Goal: Task Accomplishment & Management: Manage account settings

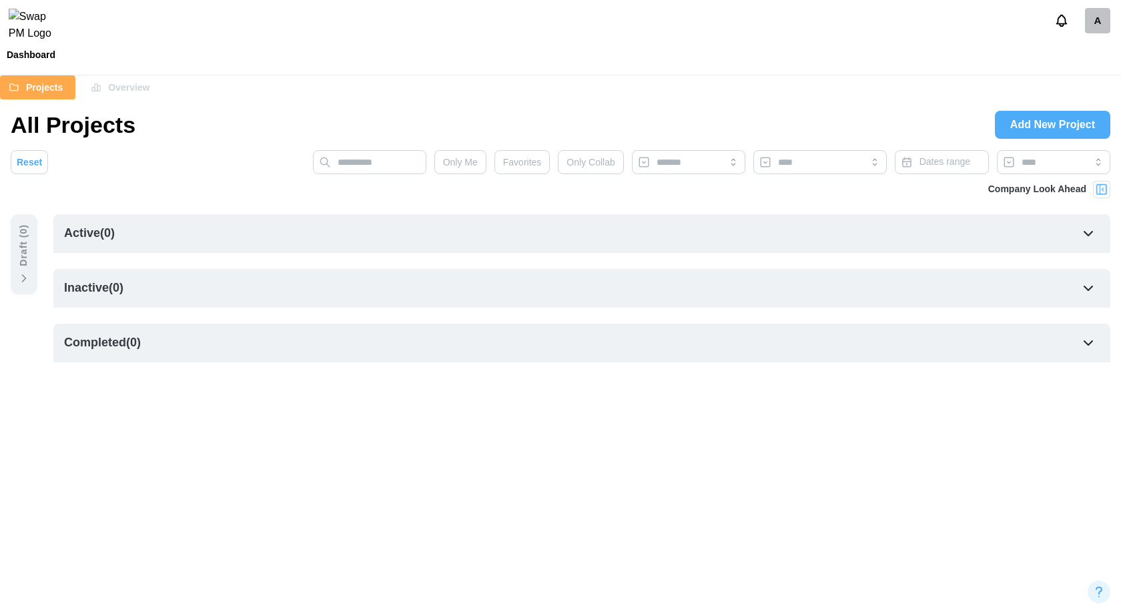
click at [1104, 27] on div "A" at bounding box center [1097, 20] width 25 height 25
click at [1082, 81] on div "Sign Out" at bounding box center [1087, 82] width 41 height 11
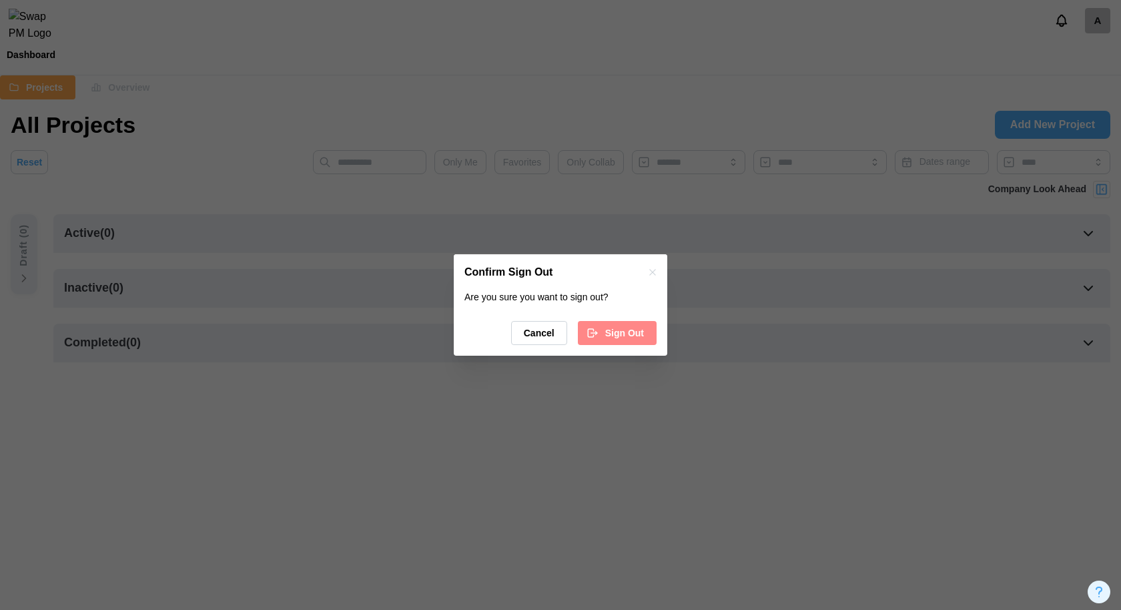
click at [613, 332] on span "Sign Out" at bounding box center [624, 333] width 39 height 23
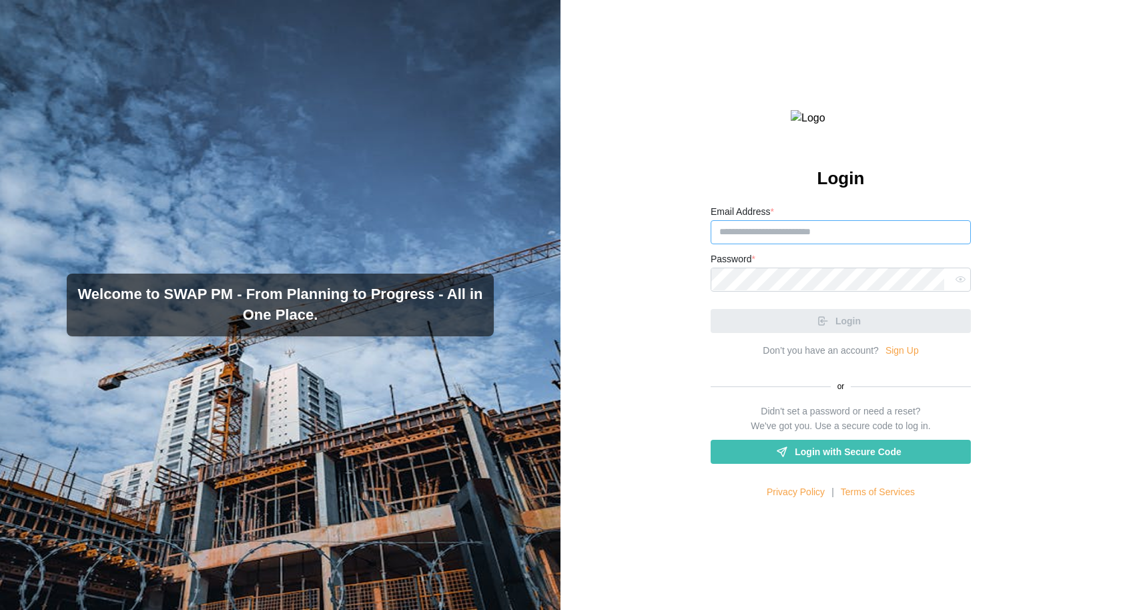
click at [835, 244] on input "Email Address *" at bounding box center [841, 232] width 260 height 24
type input "**********"
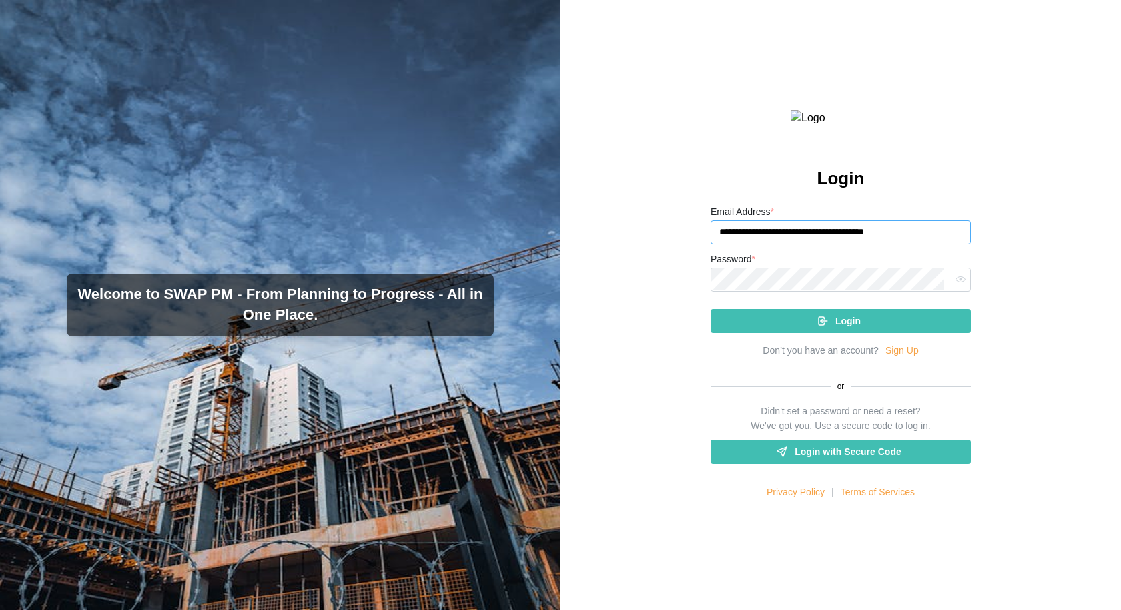
click at [711, 309] on button "Login" at bounding box center [841, 321] width 260 height 24
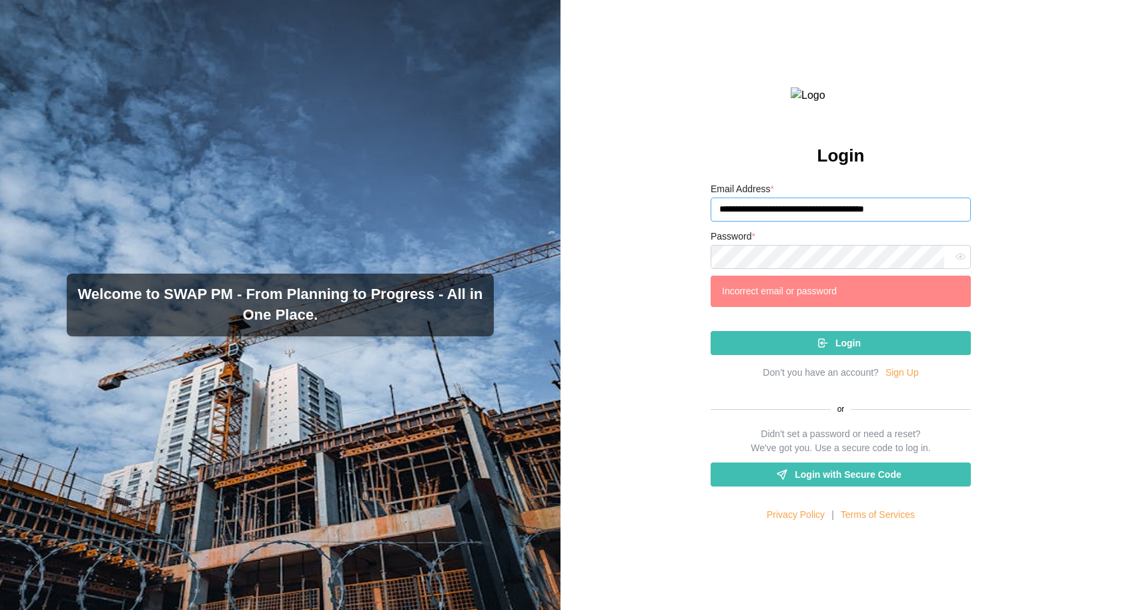
click at [934, 222] on input "**********" at bounding box center [841, 210] width 260 height 24
click at [956, 262] on icon "button" at bounding box center [961, 257] width 10 height 10
click at [916, 222] on input "**********" at bounding box center [841, 210] width 260 height 24
click at [938, 222] on input "**********" at bounding box center [841, 210] width 260 height 24
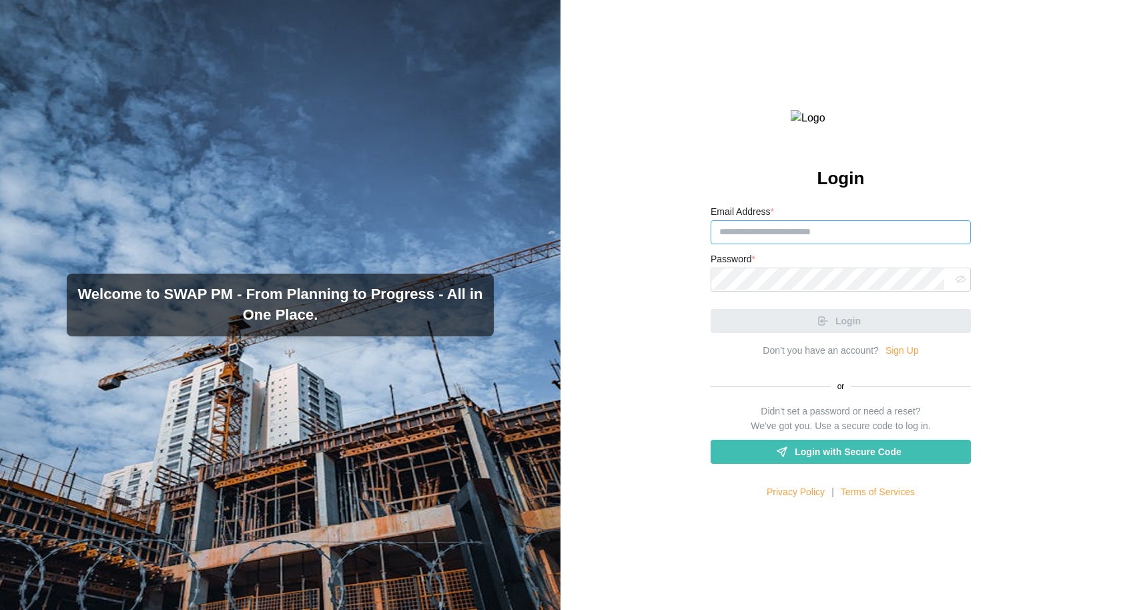
type input "**********"
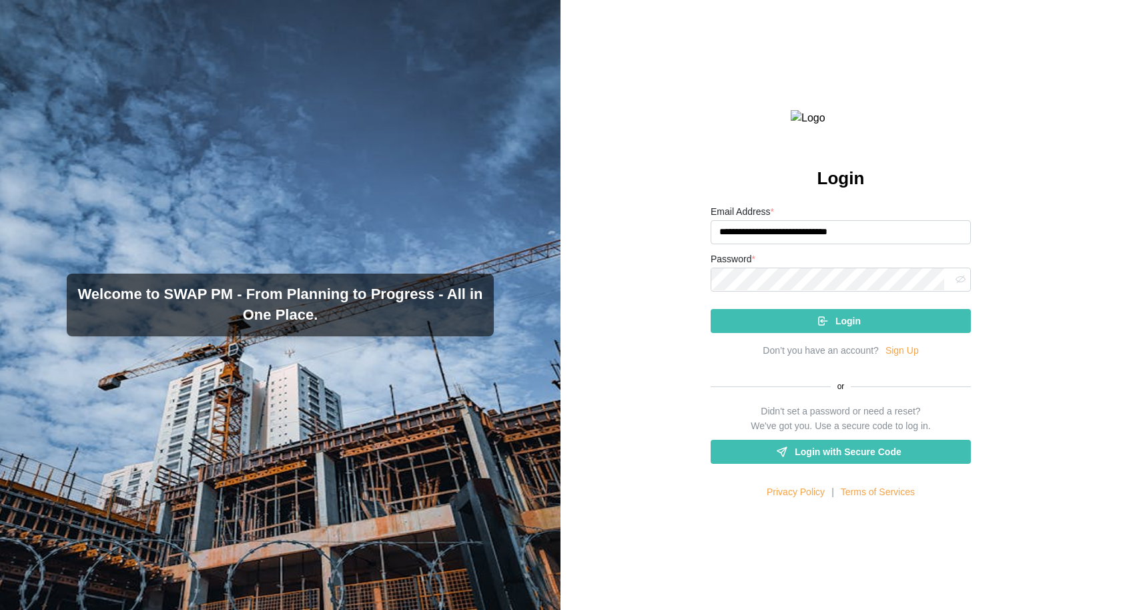
click at [916, 332] on div "Login" at bounding box center [838, 321] width 239 height 23
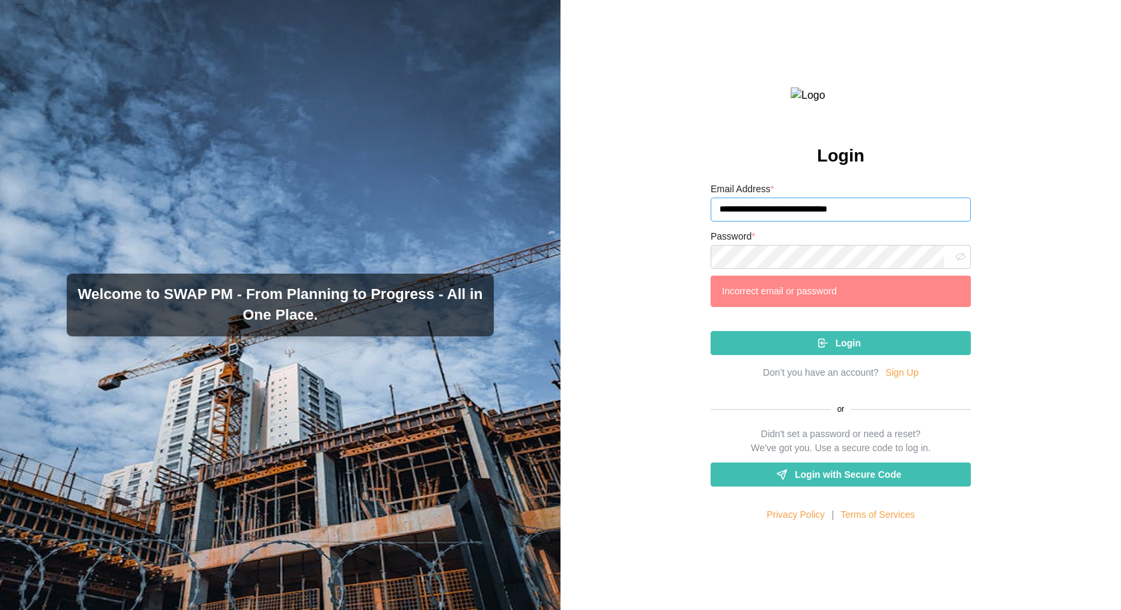
click at [922, 222] on input "**********" at bounding box center [841, 210] width 260 height 24
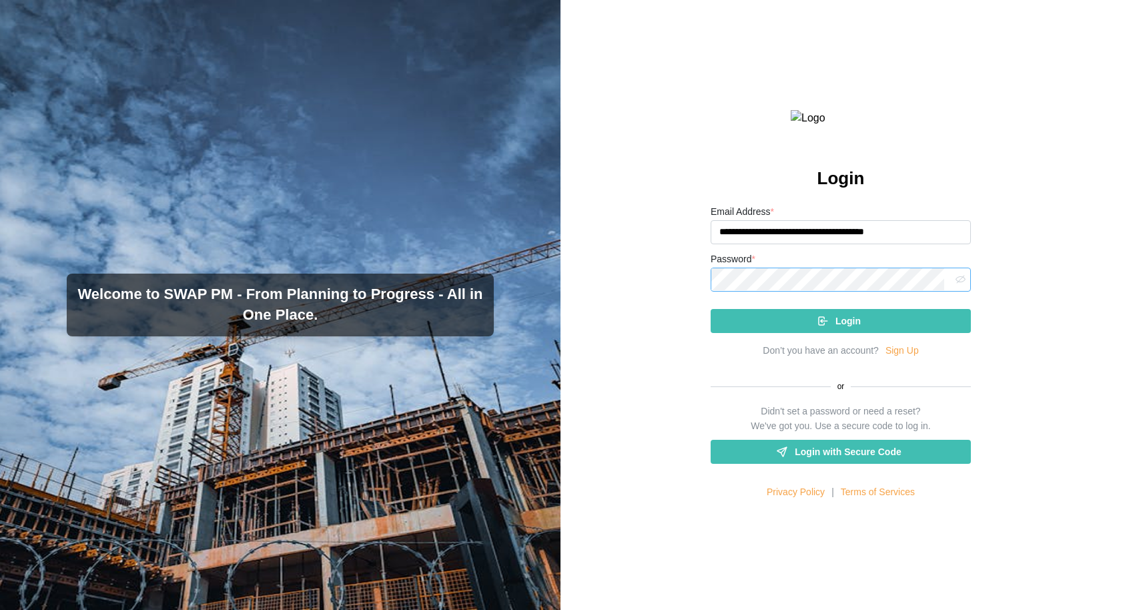
click at [711, 309] on button "Login" at bounding box center [841, 321] width 260 height 24
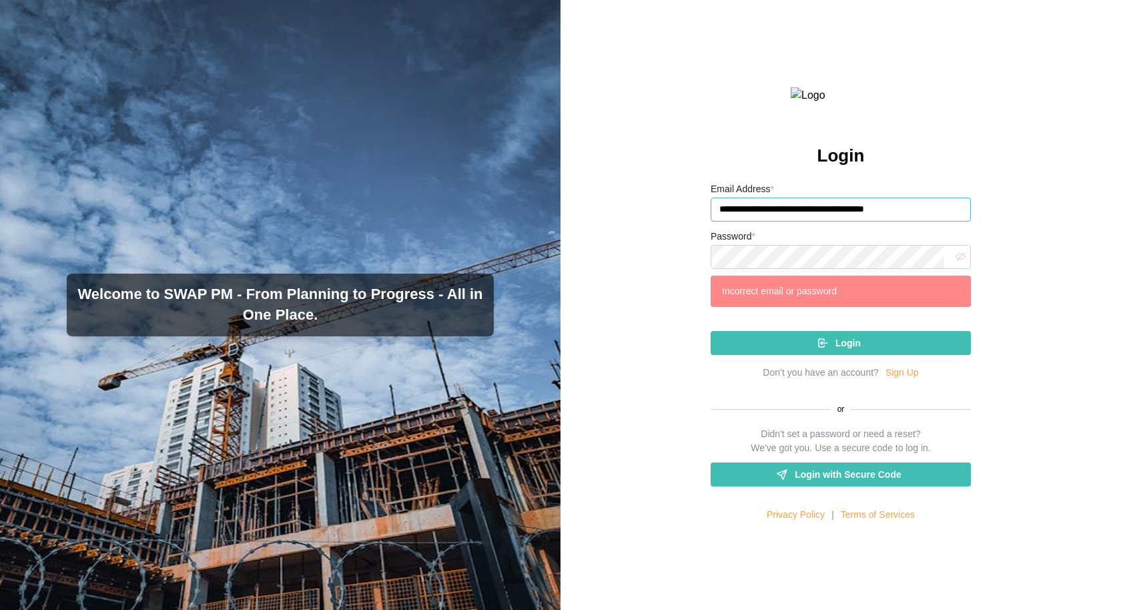
click at [810, 222] on input "**********" at bounding box center [841, 210] width 260 height 24
paste input "email"
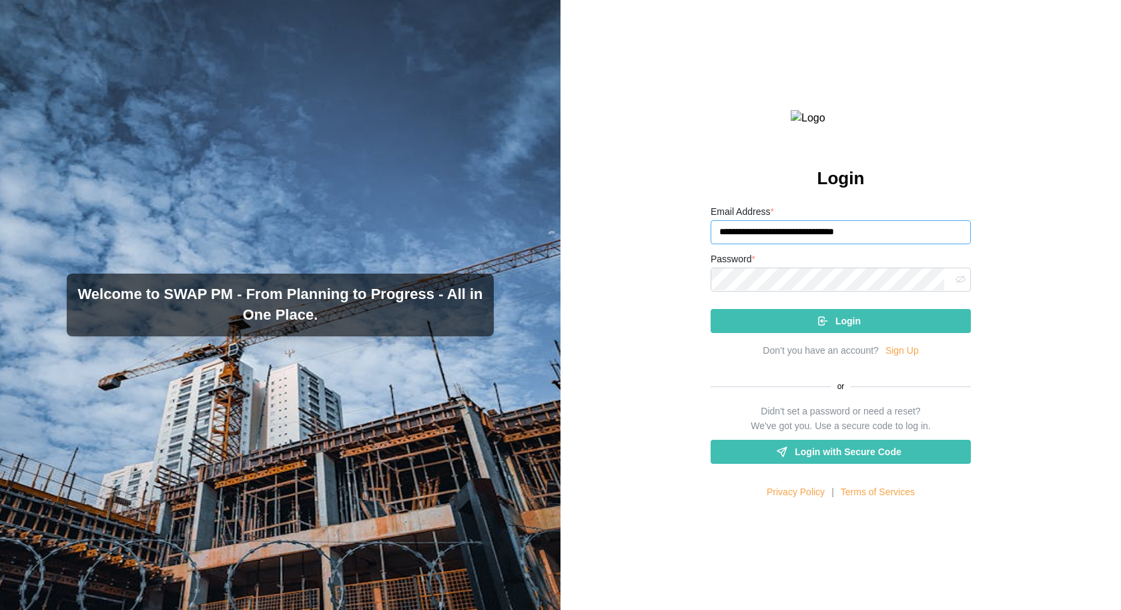
type input "**********"
click at [814, 332] on div "Login" at bounding box center [838, 321] width 239 height 23
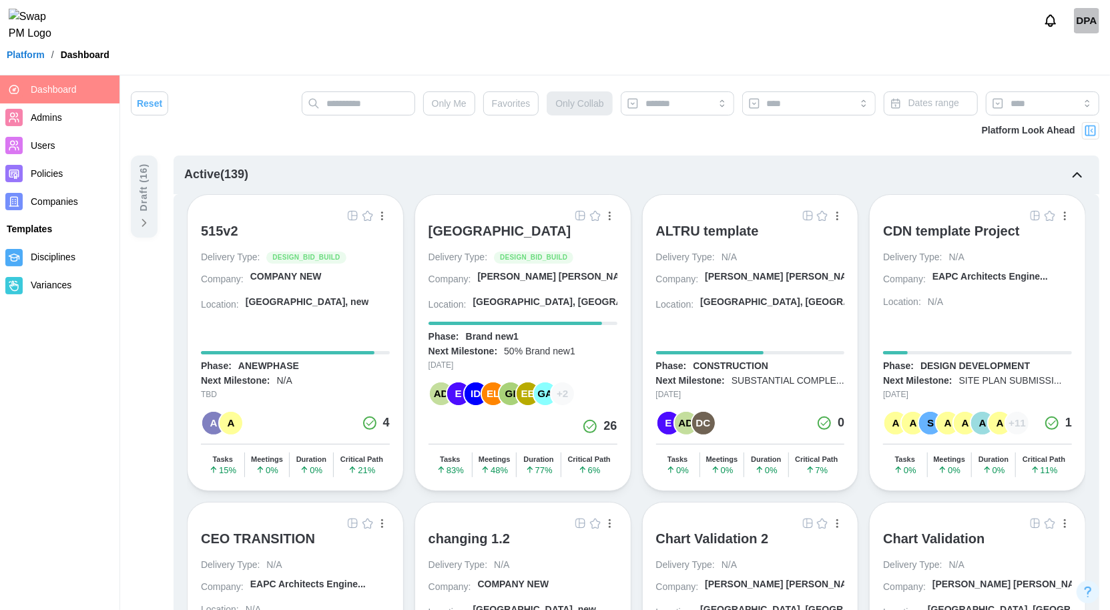
click at [500, 224] on div "ALTRU SPORTS COMPLEX" at bounding box center [499, 231] width 143 height 16
click at [543, 410] on div "AD E ID EL GI EE GA + 2 26" at bounding box center [522, 408] width 189 height 55
click at [604, 399] on div "RE" at bounding box center [605, 400] width 21 height 21
click at [554, 422] on div "AD E ID EL GI EE GA + 2 26" at bounding box center [522, 408] width 189 height 55
click at [519, 414] on div "AD E ID EL GI EE GA + 2 26" at bounding box center [522, 408] width 189 height 55
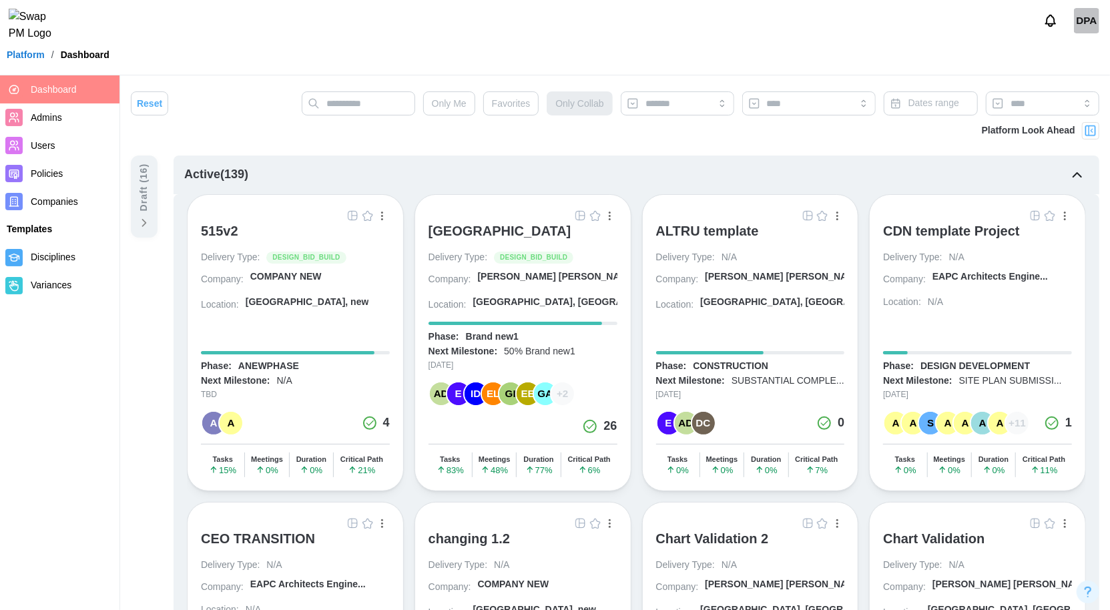
click at [542, 338] on div "Phase: Brand new1" at bounding box center [522, 336] width 189 height 13
click at [580, 216] on img "button" at bounding box center [580, 215] width 11 height 11
click at [579, 216] on img "button" at bounding box center [580, 215] width 11 height 11
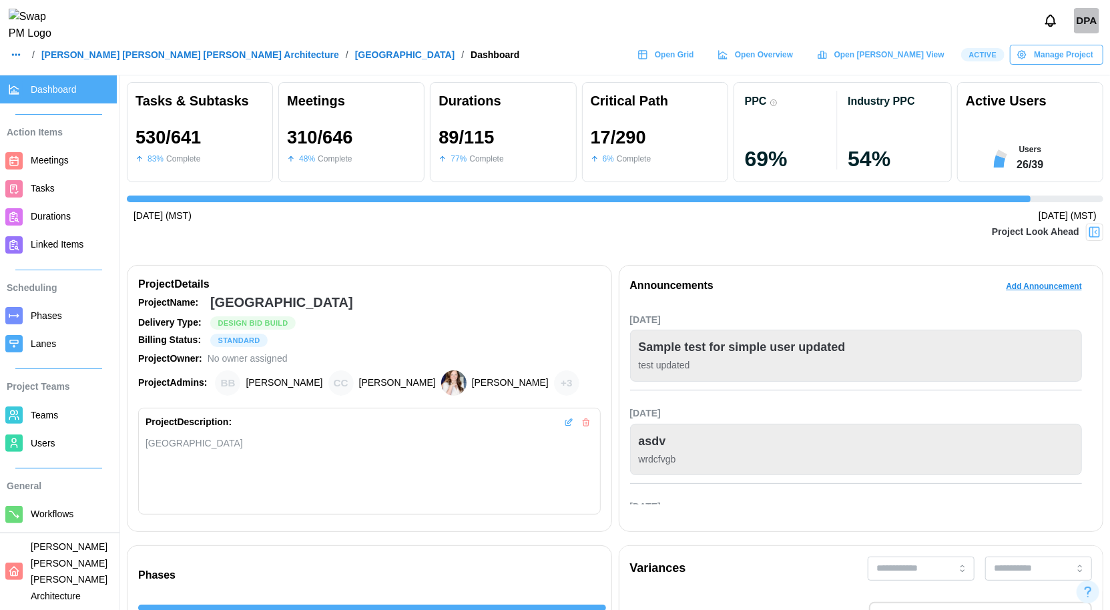
scroll to position [0, 10765]
click at [914, 63] on span "Open Gantt View" at bounding box center [889, 54] width 110 height 19
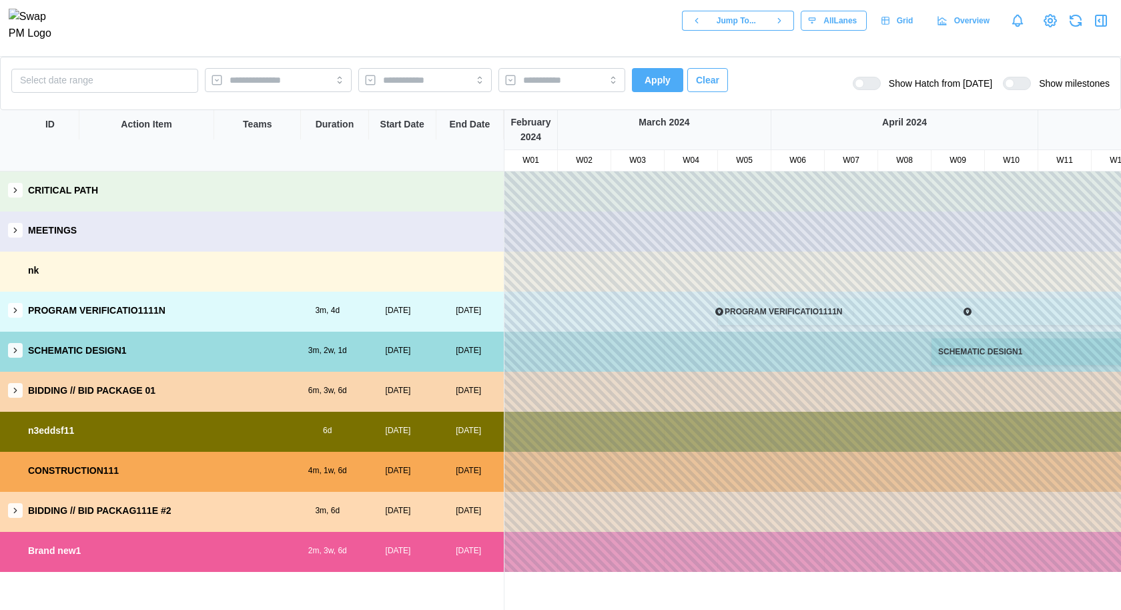
click at [15, 311] on icon "button" at bounding box center [15, 310] width 9 height 9
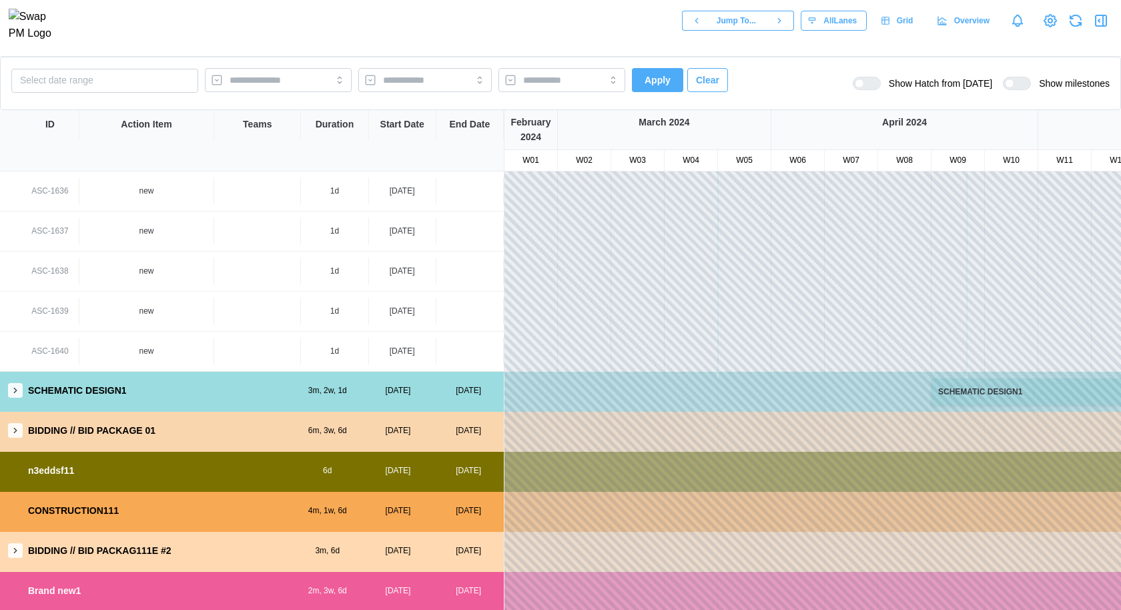
click at [18, 386] on icon "button" at bounding box center [15, 390] width 9 height 9
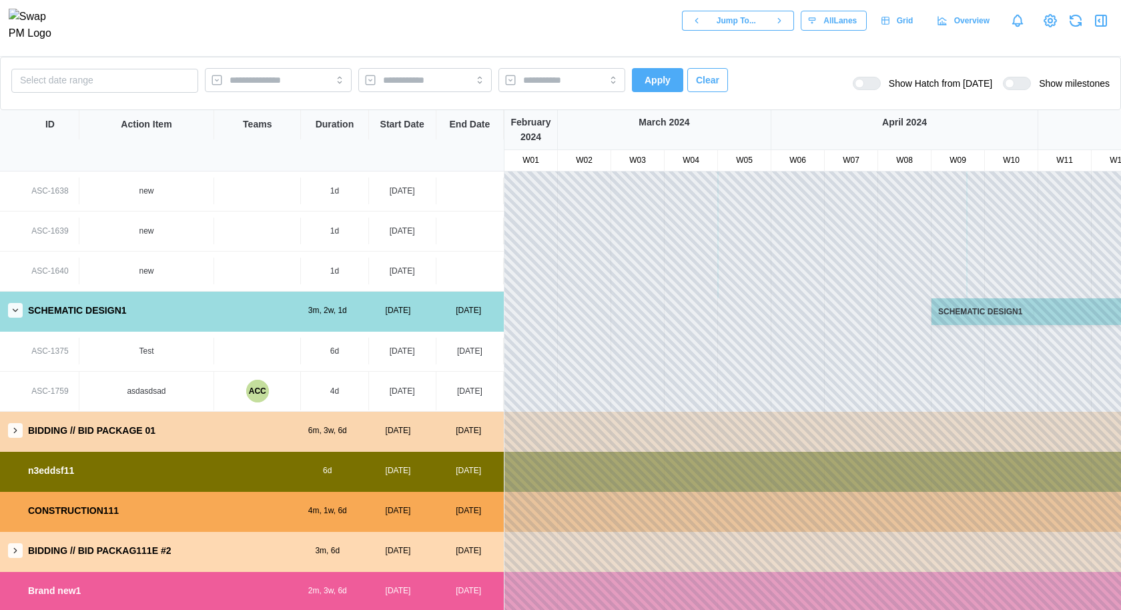
click at [17, 430] on icon "button" at bounding box center [15, 430] width 9 height 9
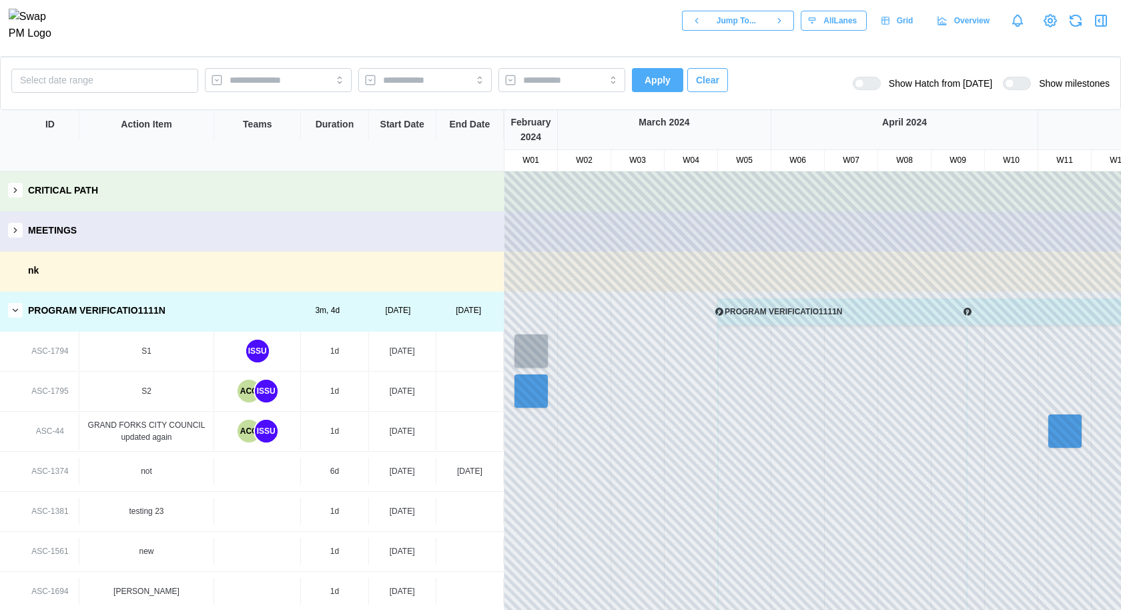
click at [1070, 26] on icon "button" at bounding box center [1075, 23] width 11 height 5
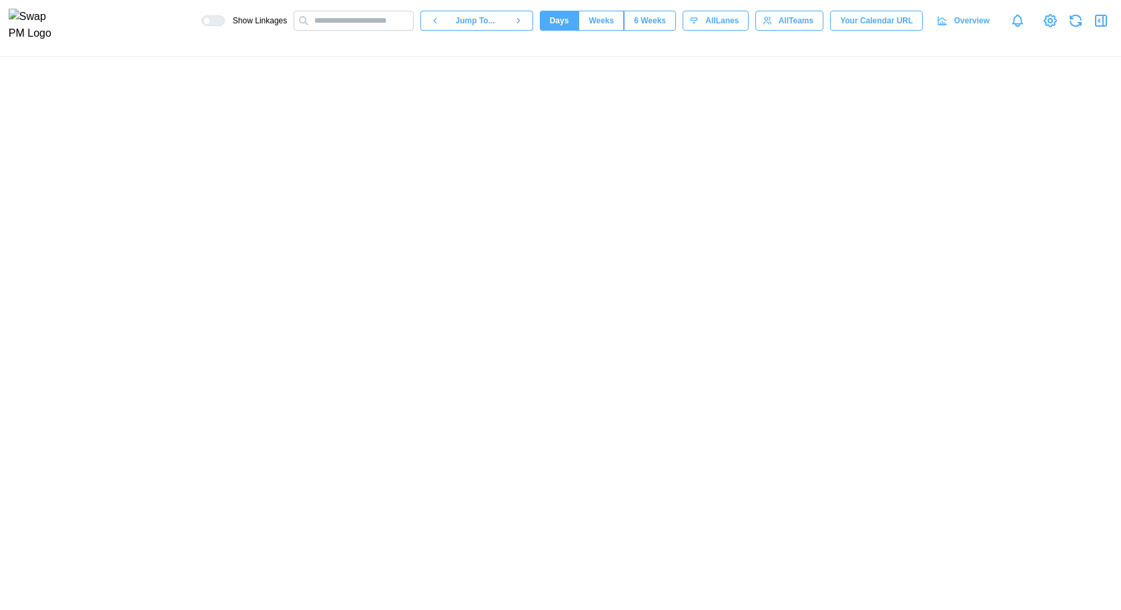
click at [1046, 26] on icon at bounding box center [1050, 21] width 16 height 16
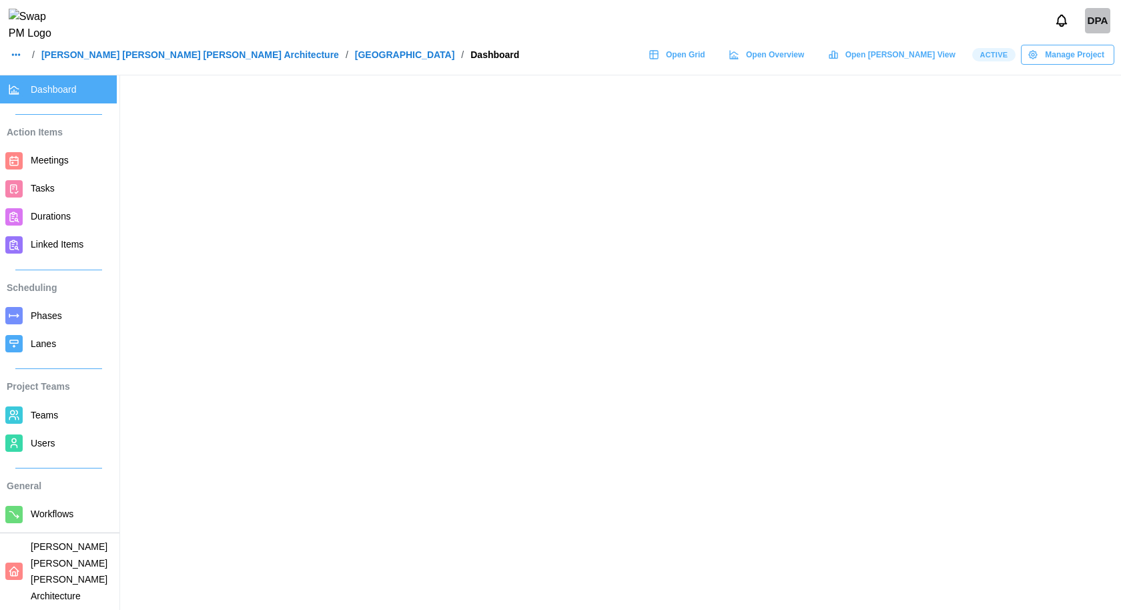
click at [70, 200] on link "Tasks" at bounding box center [58, 189] width 117 height 28
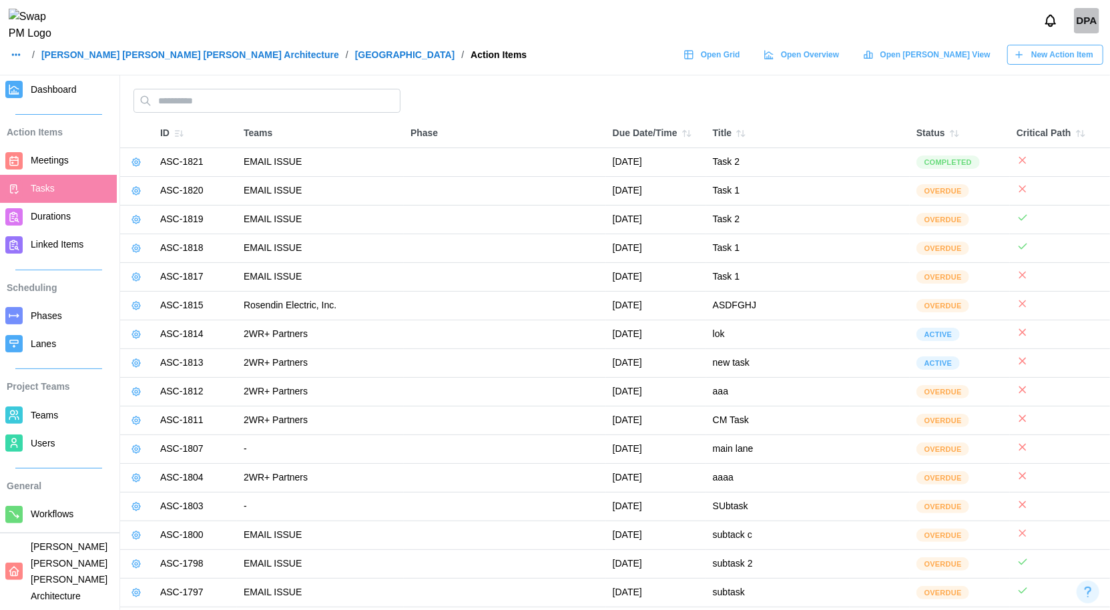
click at [212, 115] on div "ID Teams Phase Due Date/Time Title Status Critical Path ASC-1821 EMAIL ISSUE [D…" at bounding box center [615, 497] width 990 height 817
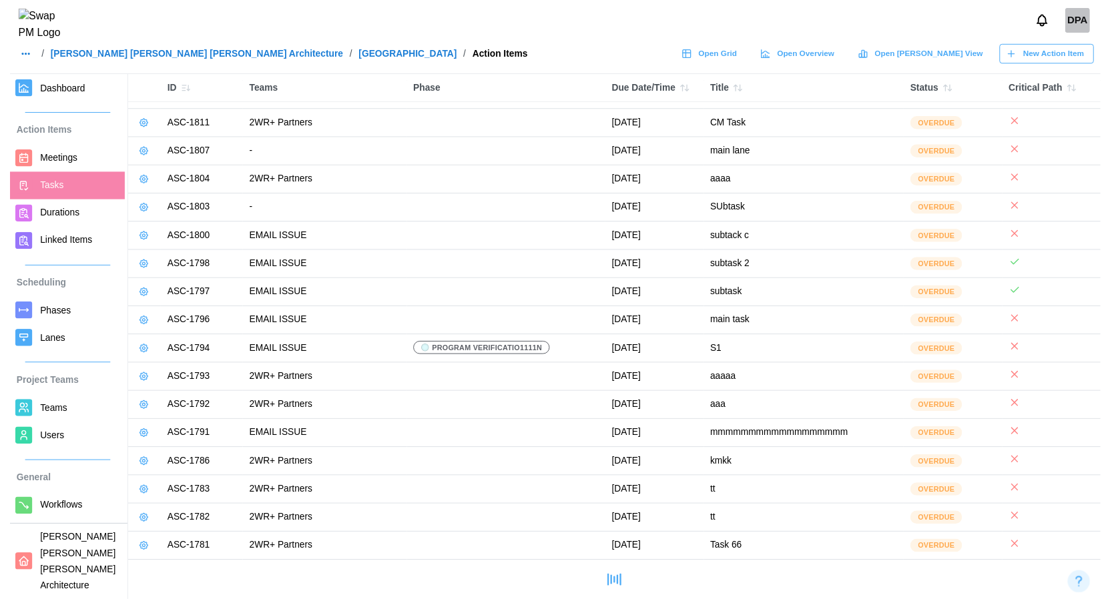
scroll to position [404, 0]
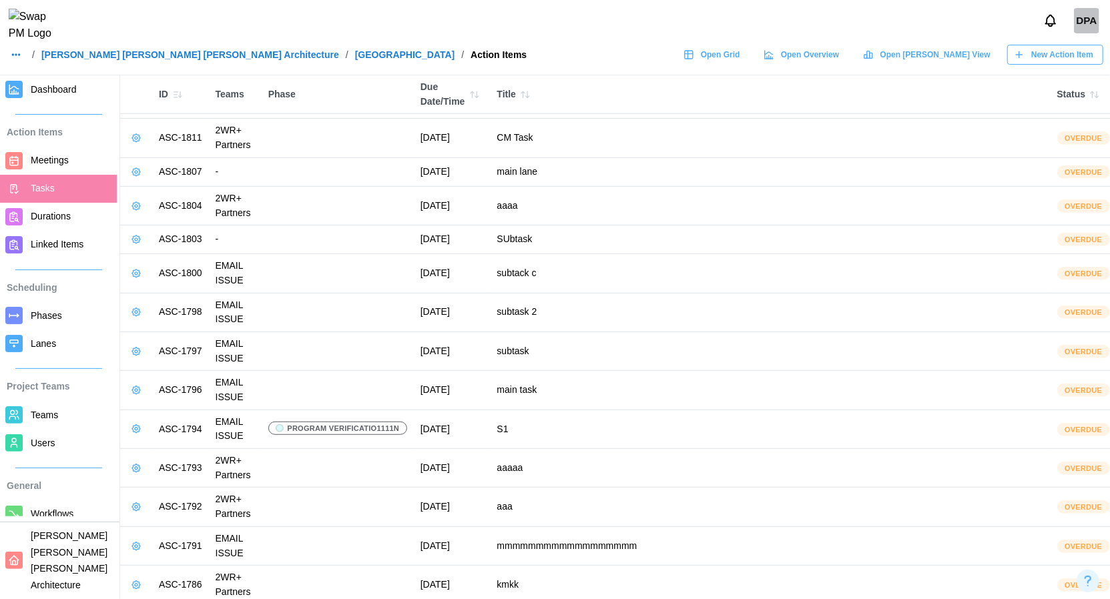
click at [69, 167] on span "Meetings" at bounding box center [71, 160] width 81 height 17
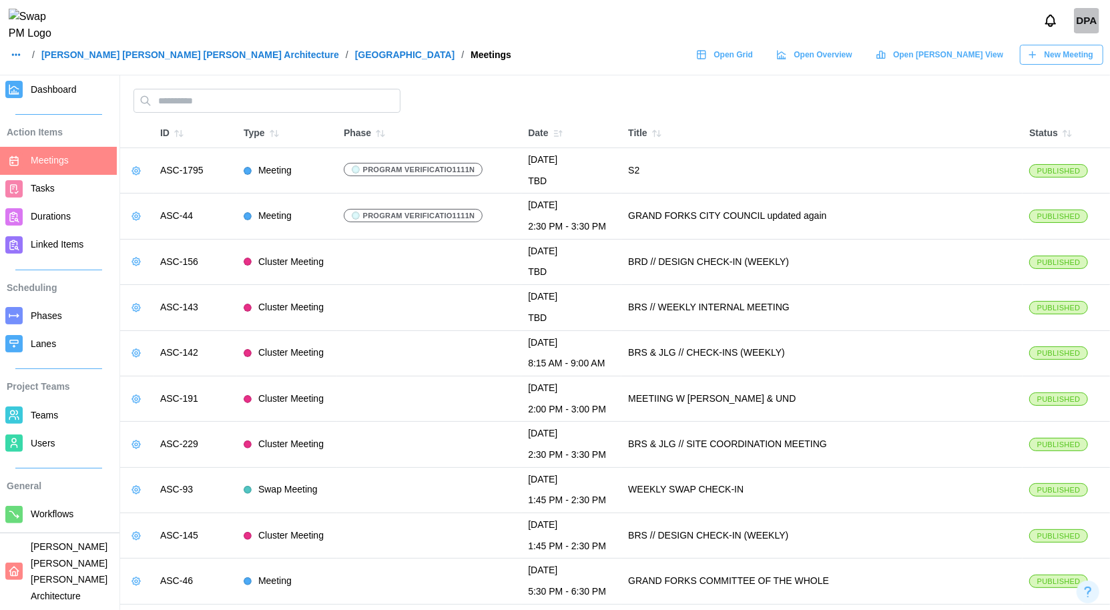
click at [133, 172] on icon "button" at bounding box center [136, 171] width 8 height 8
click at [161, 192] on div "Edit Meeting" at bounding box center [185, 197] width 63 height 11
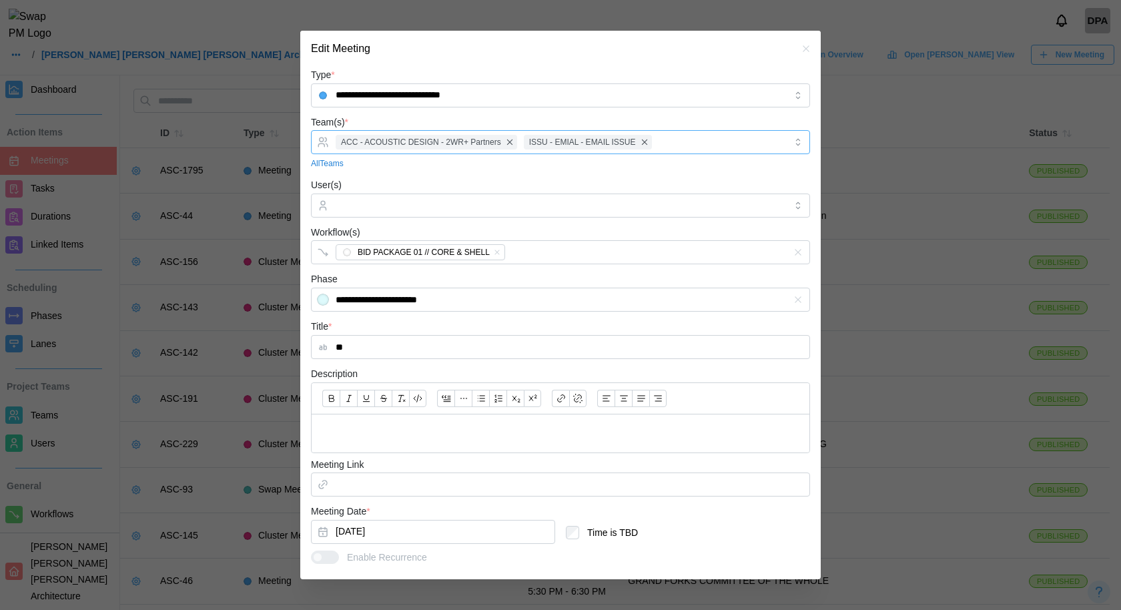
click at [677, 146] on div "ACC - ACOUSTIC DESIGN - 2WR+ Partners ISSU - EMIAL - EMAIL ISSUE" at bounding box center [558, 142] width 453 height 23
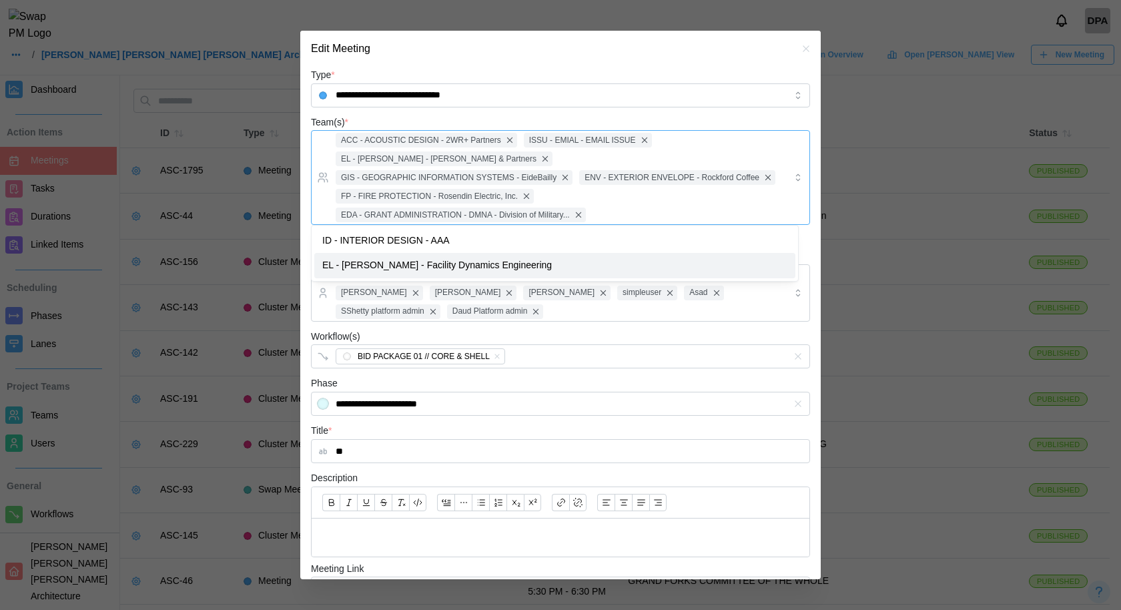
scroll to position [373, 0]
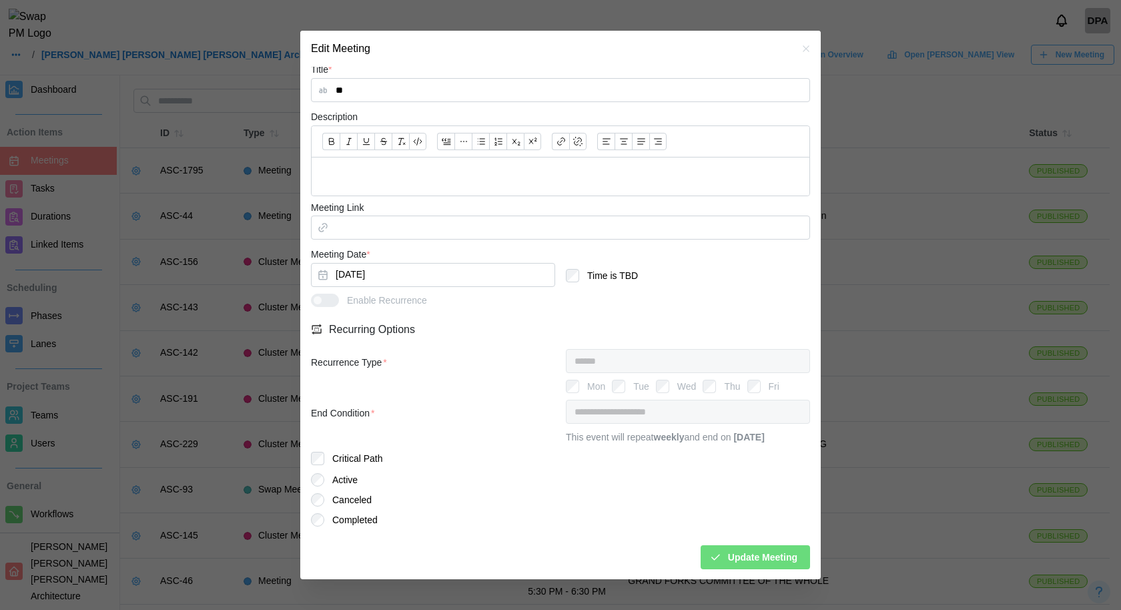
click at [734, 554] on span "Update Meeting" at bounding box center [762, 557] width 69 height 23
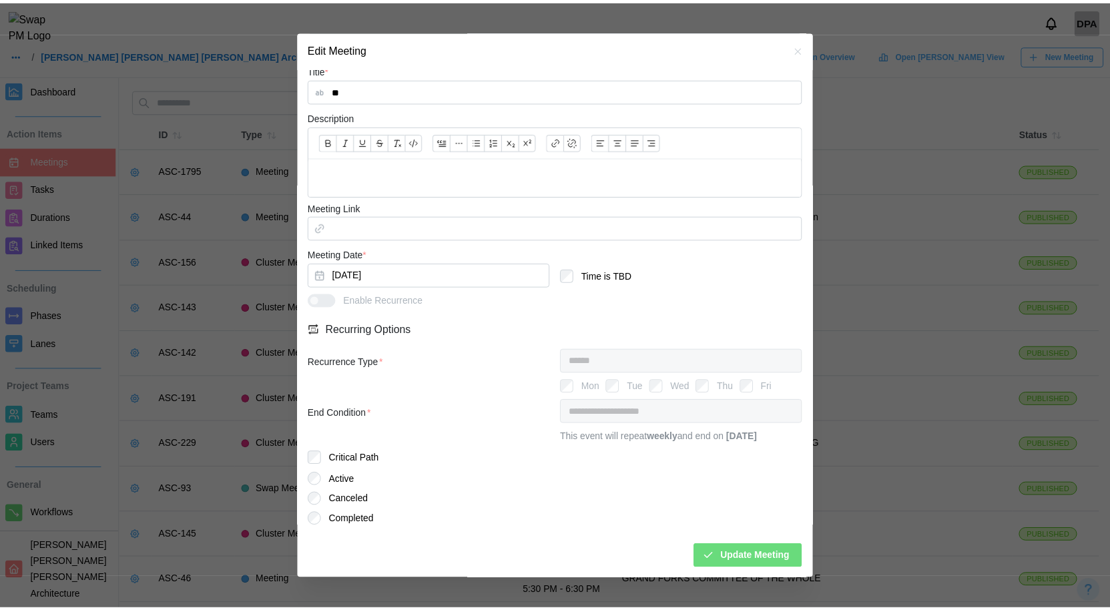
scroll to position [0, 0]
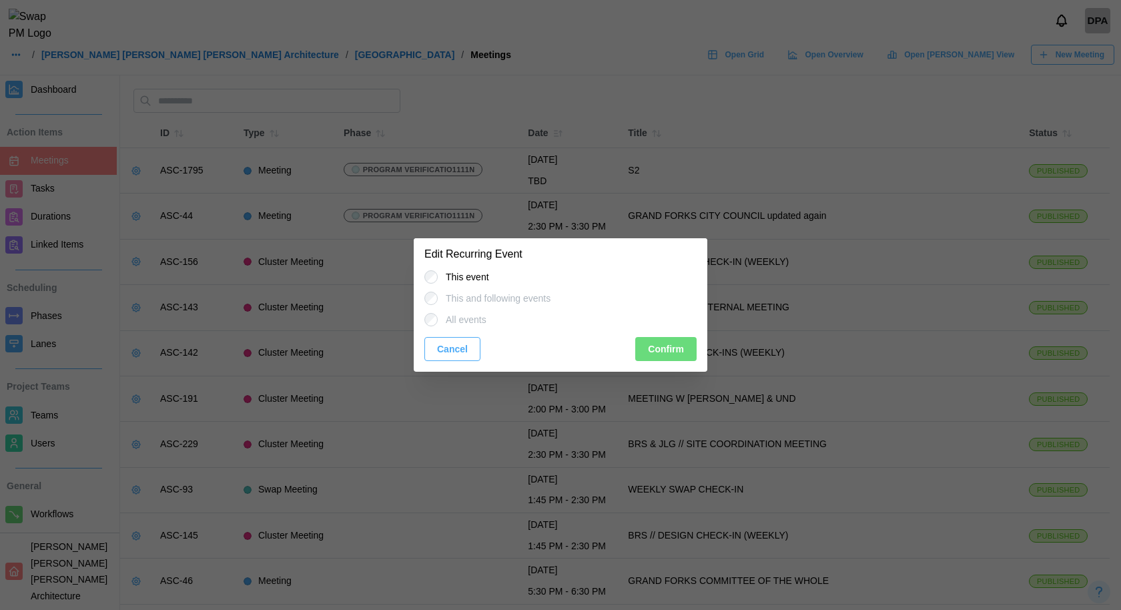
click at [651, 348] on span "Confirm" at bounding box center [666, 349] width 36 height 23
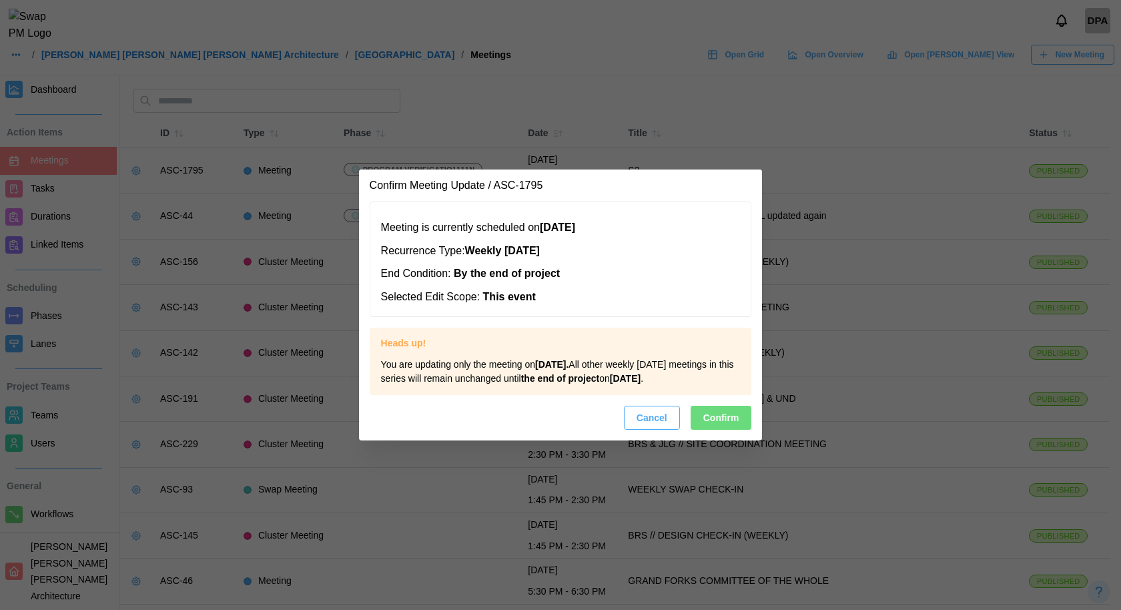
click at [723, 440] on div "Meeting is currently scheduled on February 27, 2024 Recurrence Type: Weekly on …" at bounding box center [561, 321] width 404 height 239
click at [723, 428] on span "Confirm" at bounding box center [721, 417] width 36 height 23
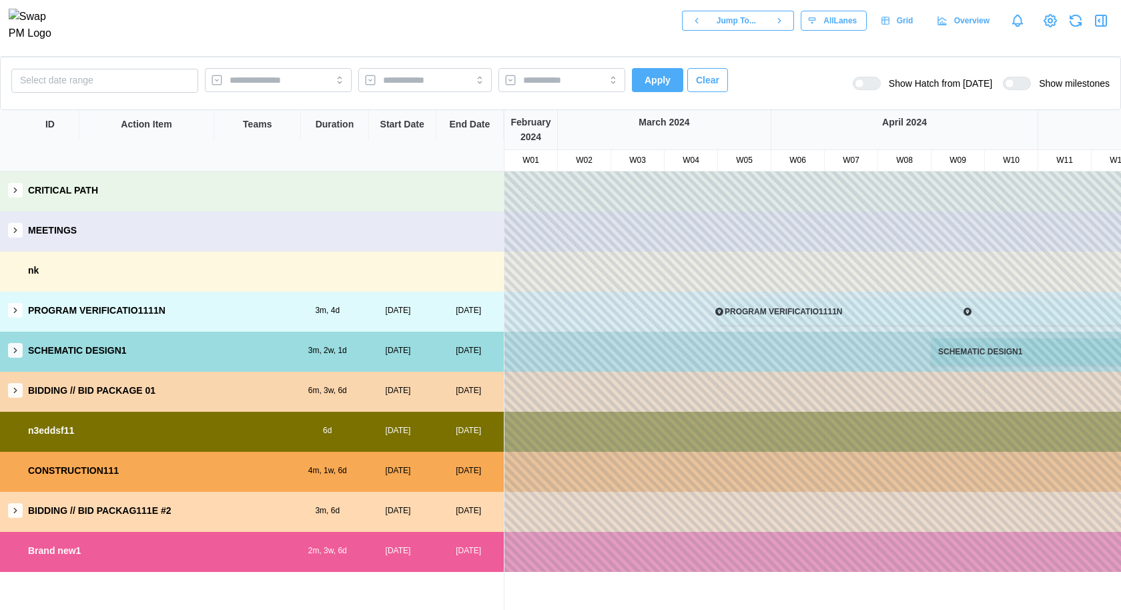
click at [13, 304] on button "button" at bounding box center [15, 310] width 15 height 15
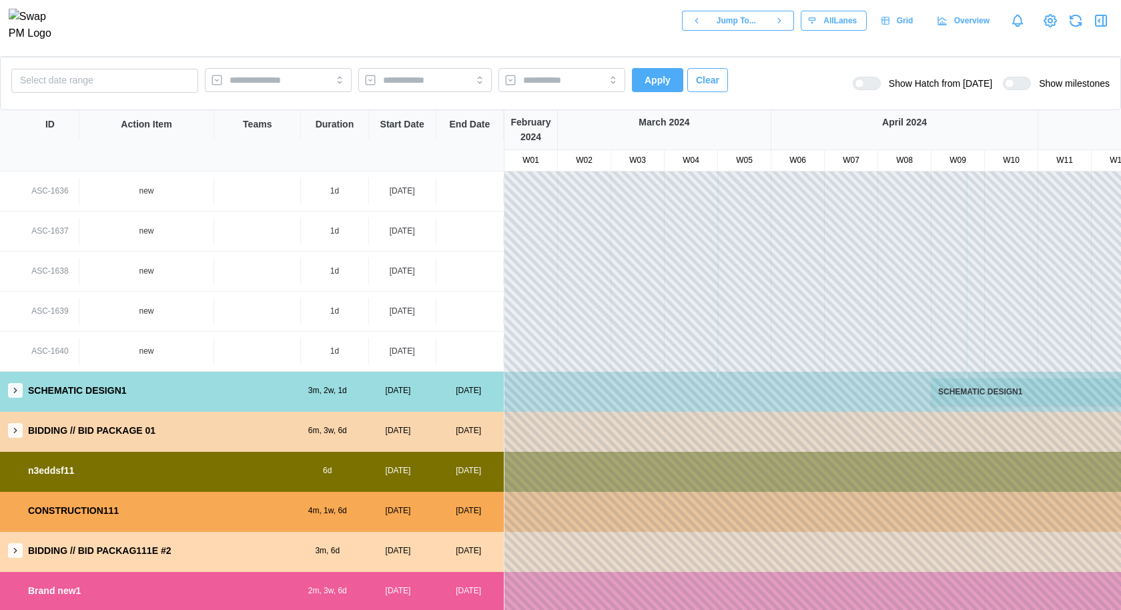
click at [11, 389] on icon "button" at bounding box center [15, 390] width 9 height 9
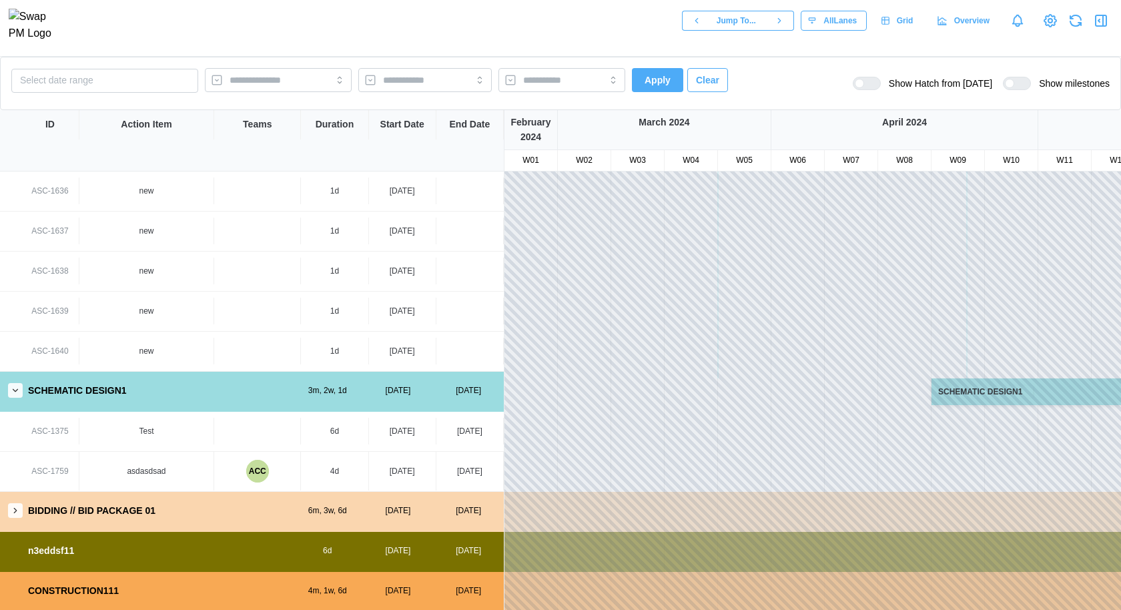
scroll to position [3243, 0]
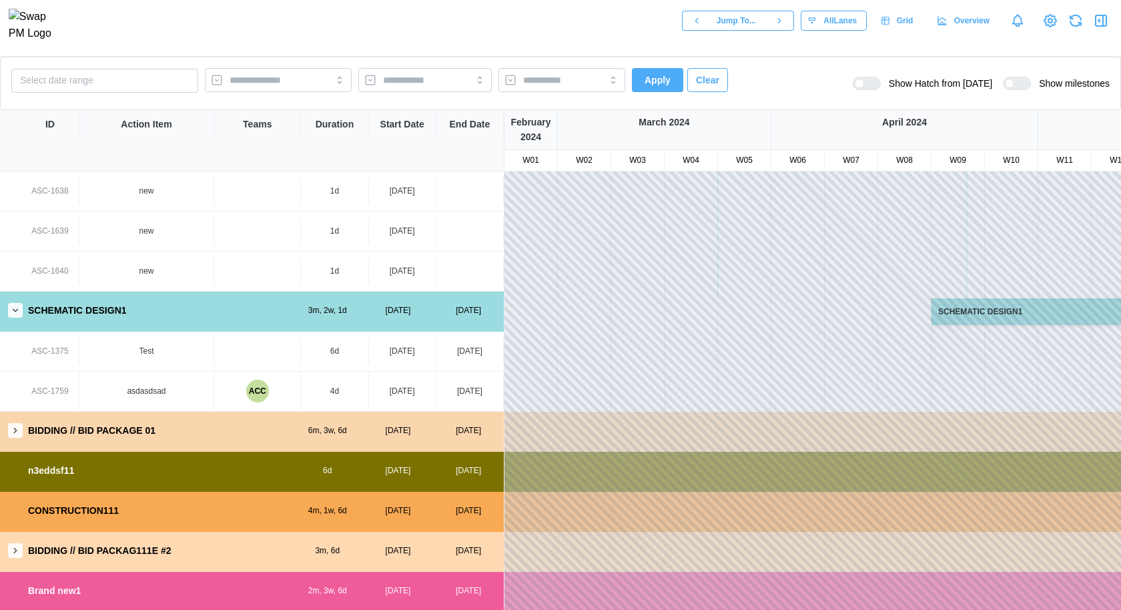
click at [19, 436] on button "button" at bounding box center [15, 430] width 15 height 15
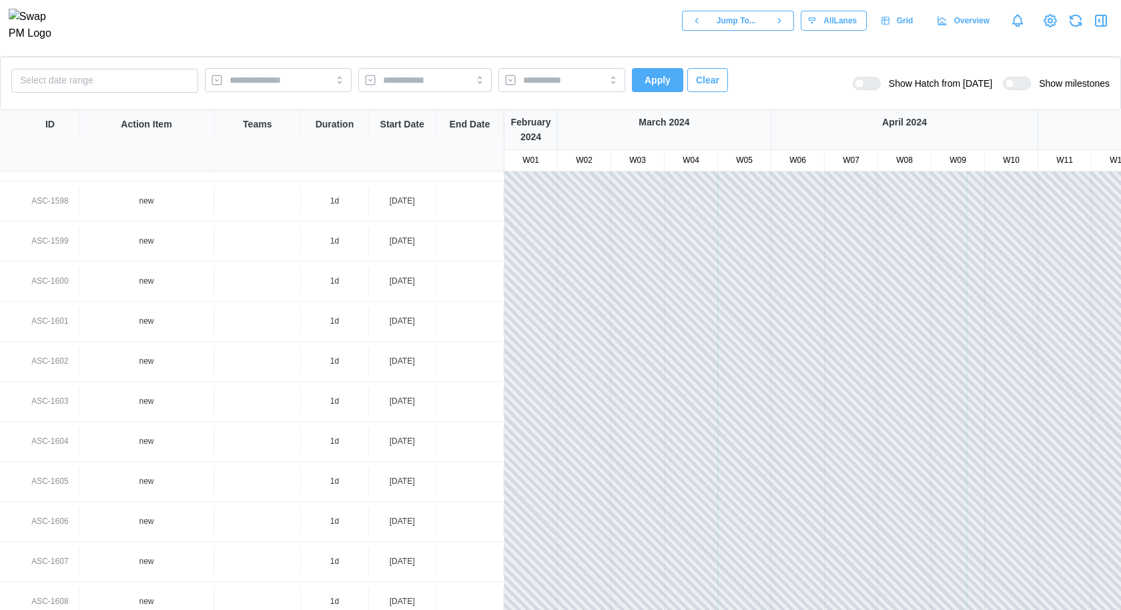
scroll to position [2120, 0]
